Goal: Information Seeking & Learning: Learn about a topic

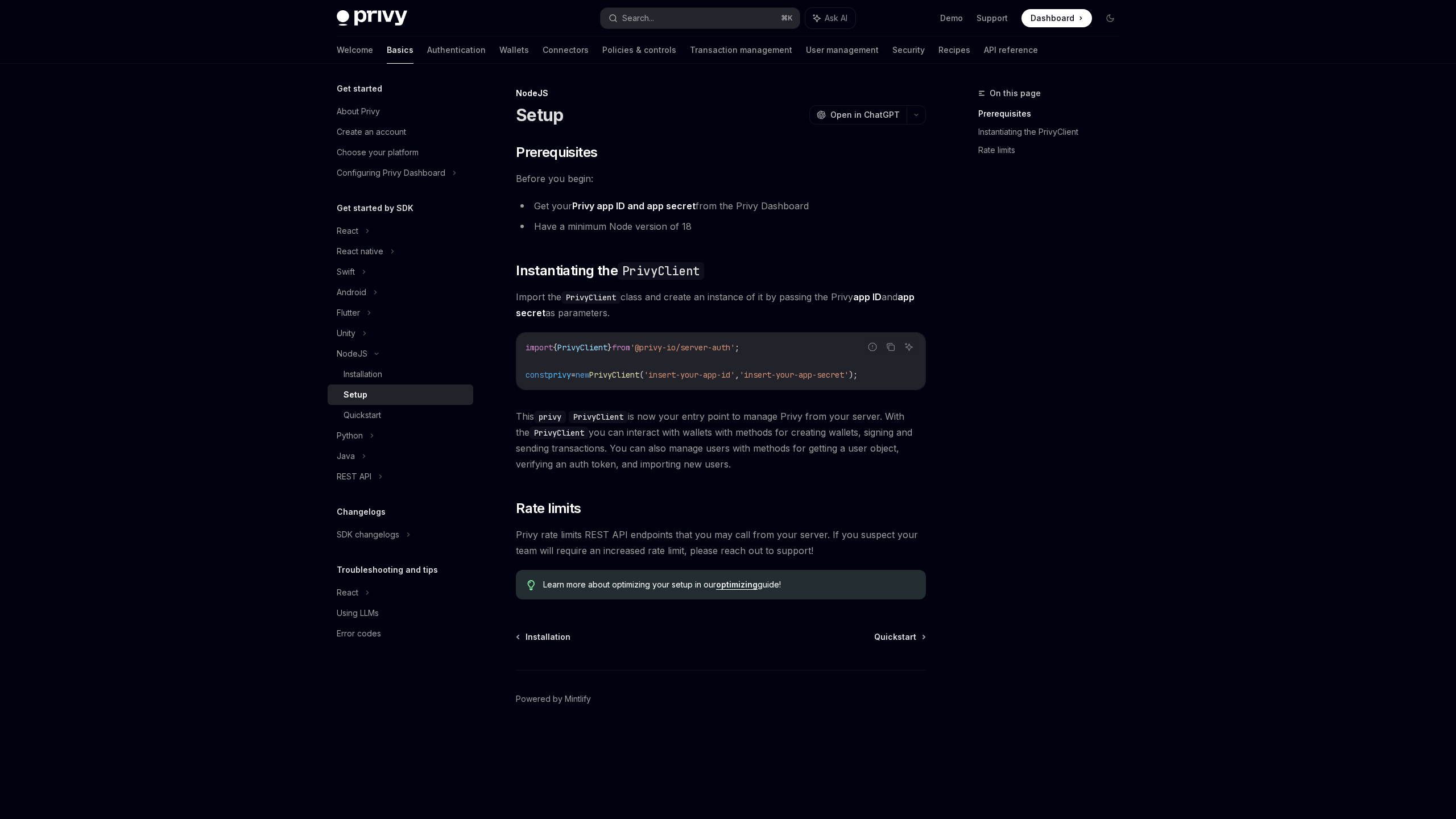
type textarea "*"
drag, startPoint x: 427, startPoint y: 358, endPoint x: 421, endPoint y: 390, distance: 32.6
click at [421, 389] on li "NodeJS Installation Setup Quickstart" at bounding box center [400, 384] width 145 height 82
click at [332, 440] on div "Python" at bounding box center [400, 436] width 145 height 21
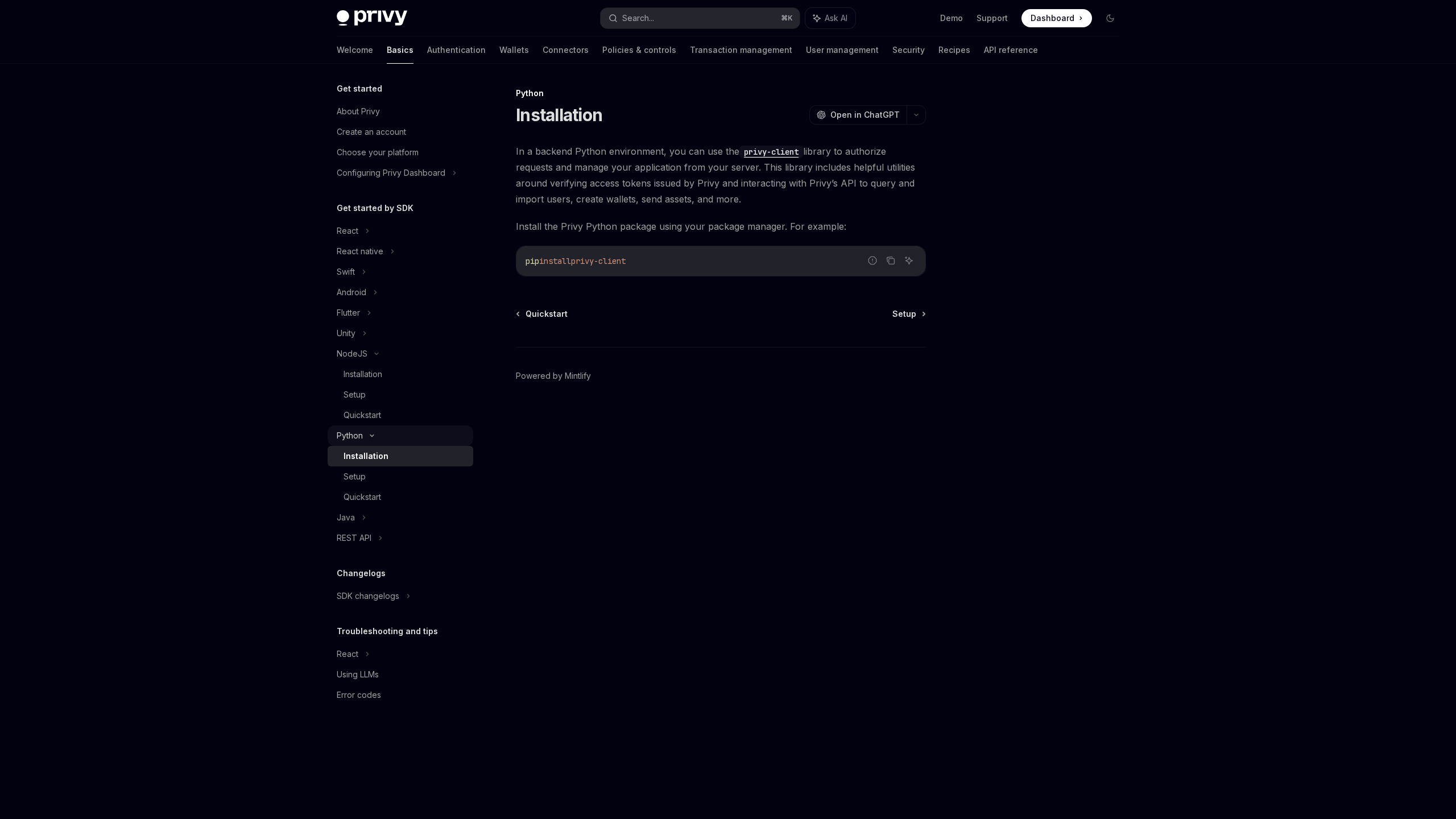
click at [353, 434] on div "Python" at bounding box center [350, 436] width 26 height 14
click at [352, 463] on div "Java" at bounding box center [400, 456] width 145 height 21
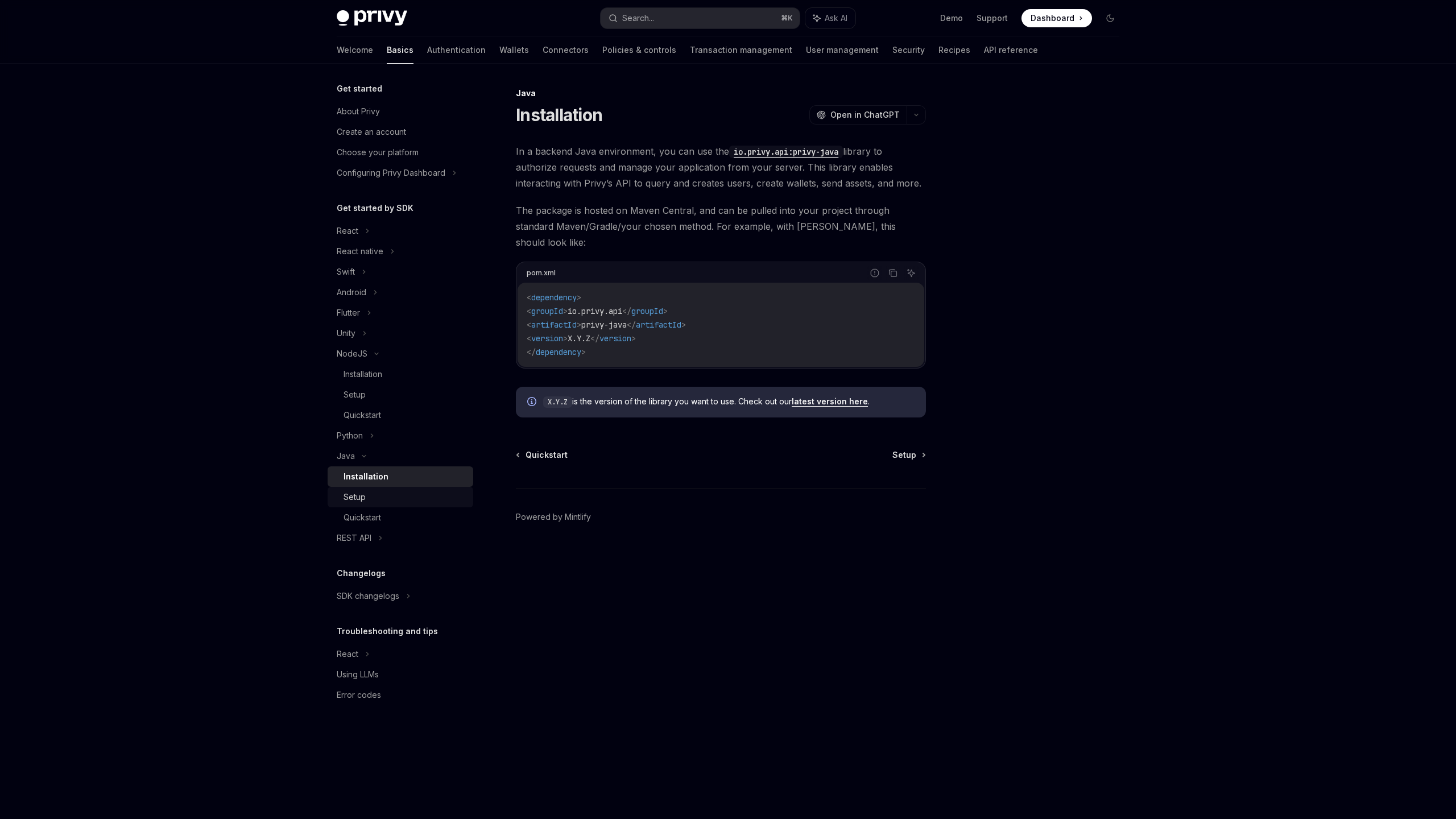
click at [357, 487] on link "Setup" at bounding box center [400, 497] width 145 height 21
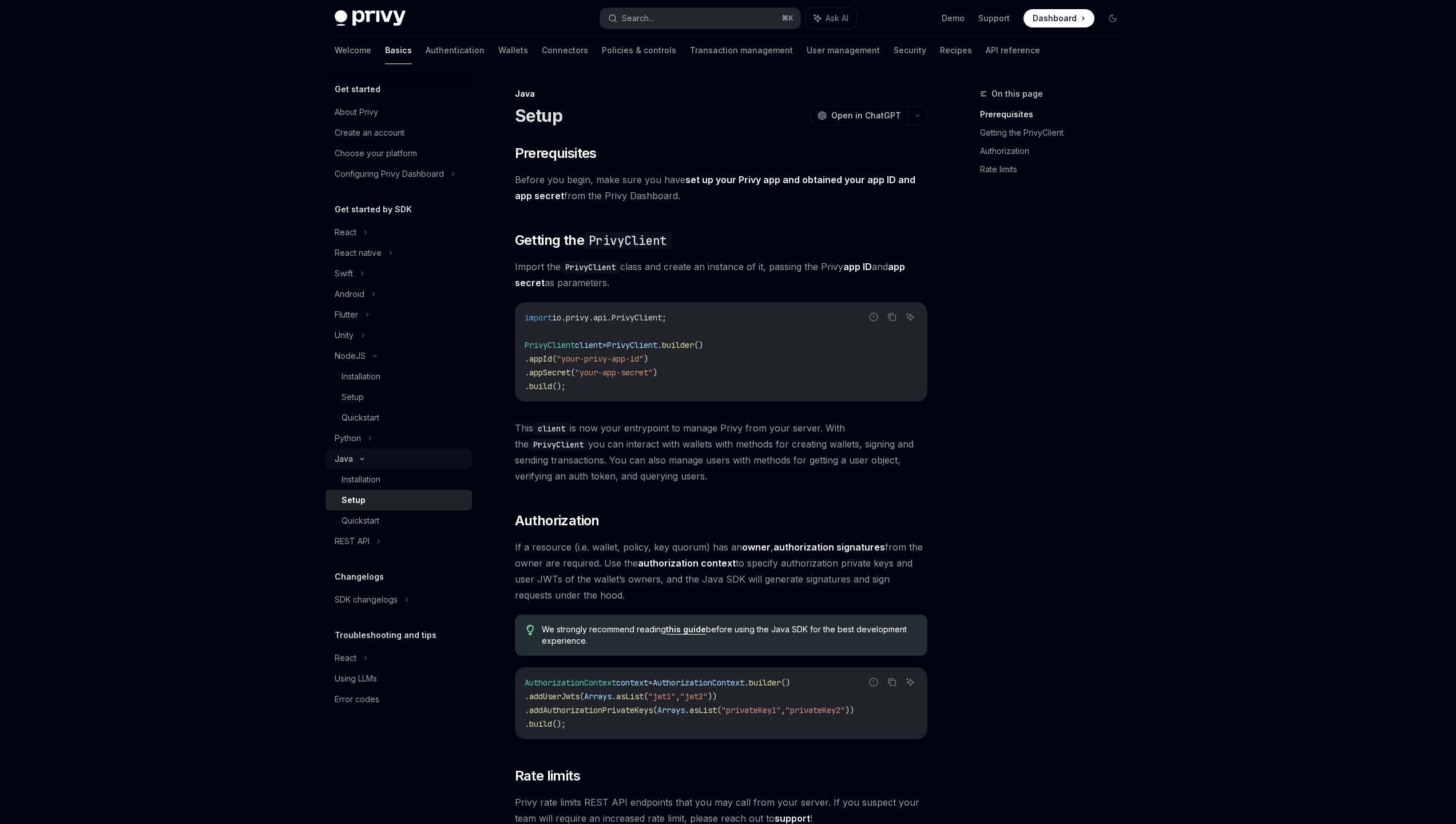
click at [341, 465] on div "Java" at bounding box center [344, 459] width 18 height 14
click at [425, 43] on link "Authentication" at bounding box center [455, 50] width 59 height 28
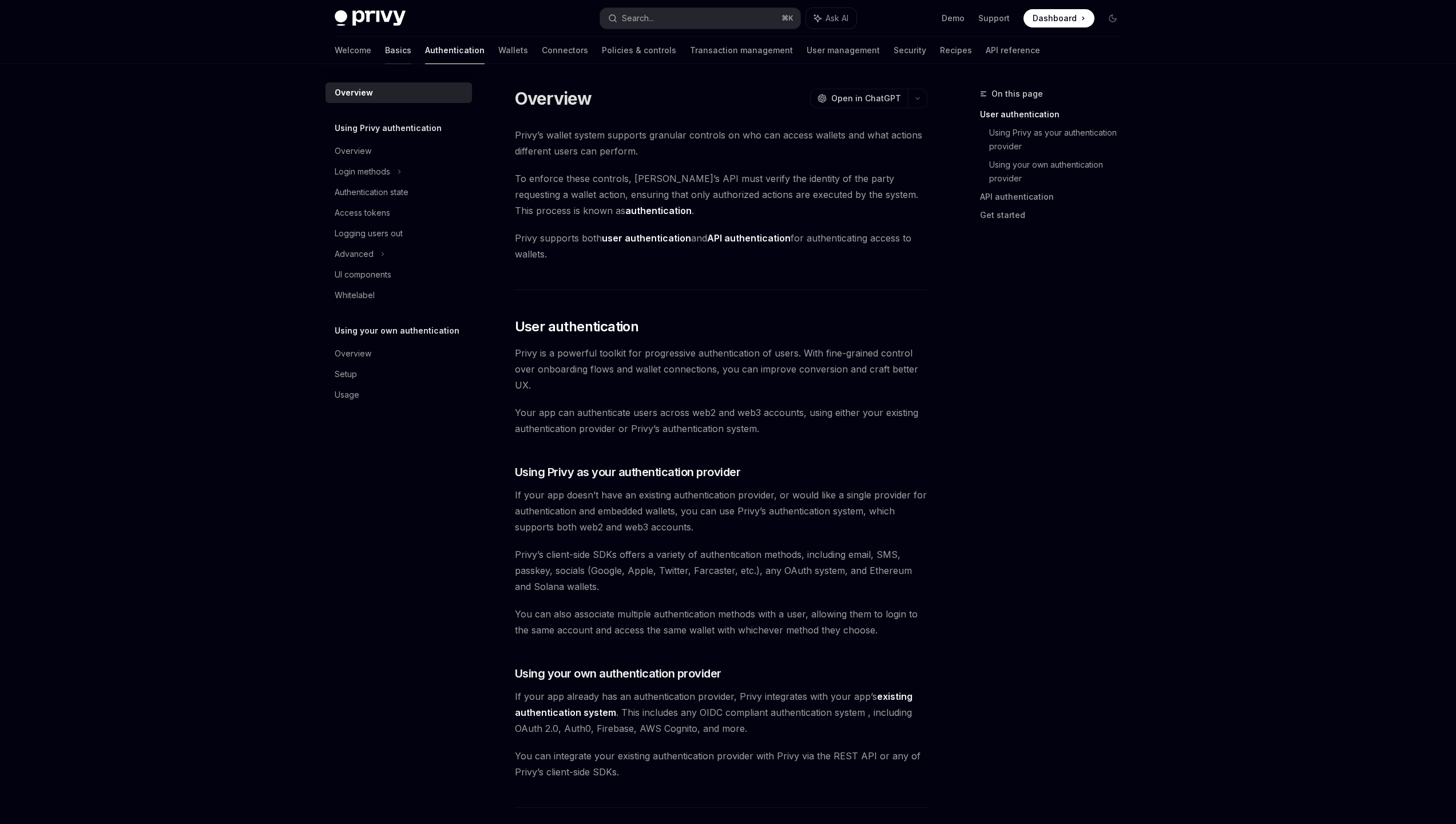
click at [385, 55] on link "Basics" at bounding box center [398, 50] width 27 height 28
type textarea "*"
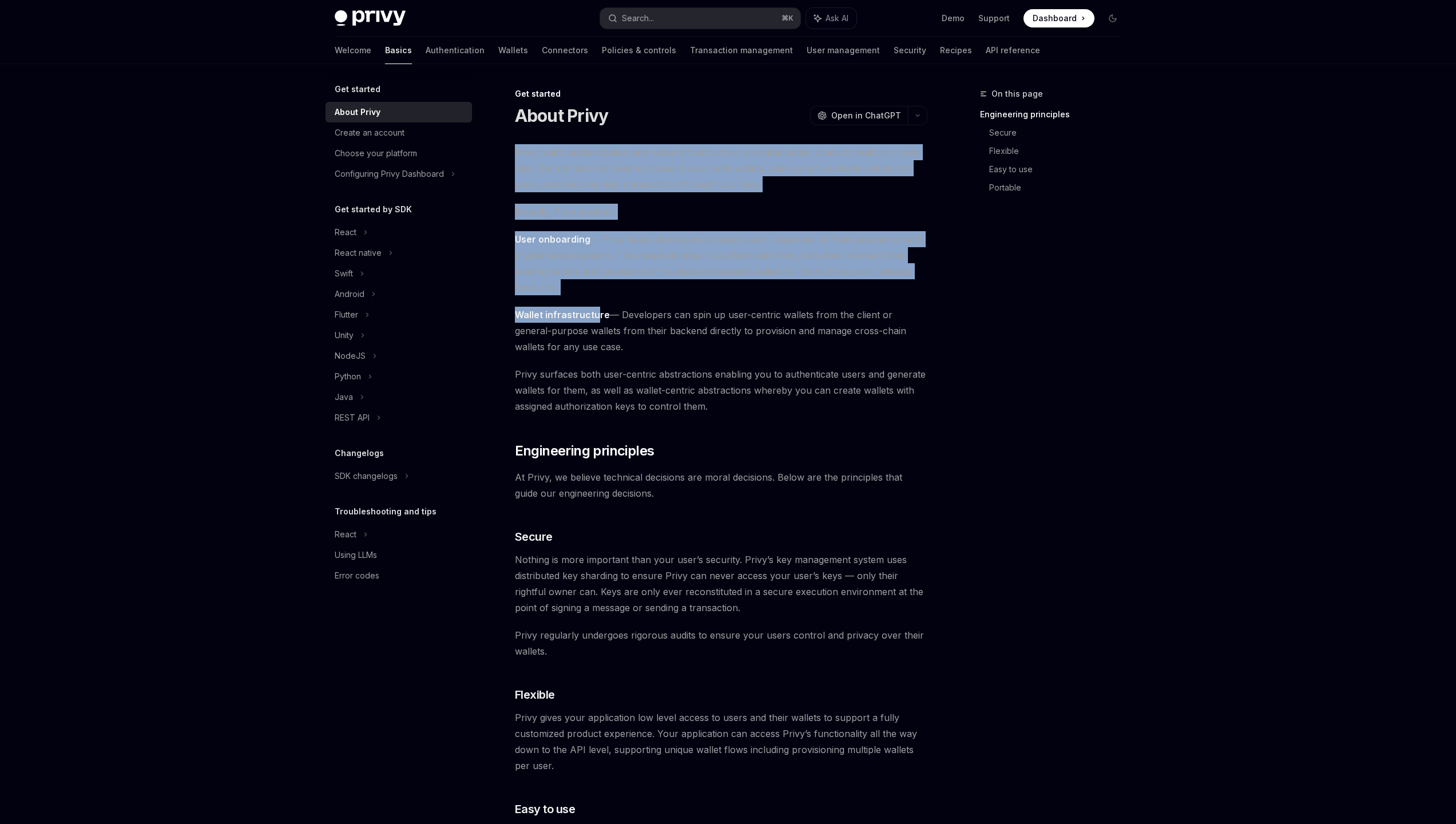
drag, startPoint x: 503, startPoint y: 154, endPoint x: 595, endPoint y: 316, distance: 186.3
click at [595, 316] on div "Get started About Privy OpenAI Open in ChatGPT OpenAI Open in ChatGPT Privy bui…" at bounding box center [614, 792] width 632 height 1410
click at [595, 316] on strong "Wallet infrastructure" at bounding box center [562, 315] width 95 height 12
